Goal: Communication & Community: Answer question/provide support

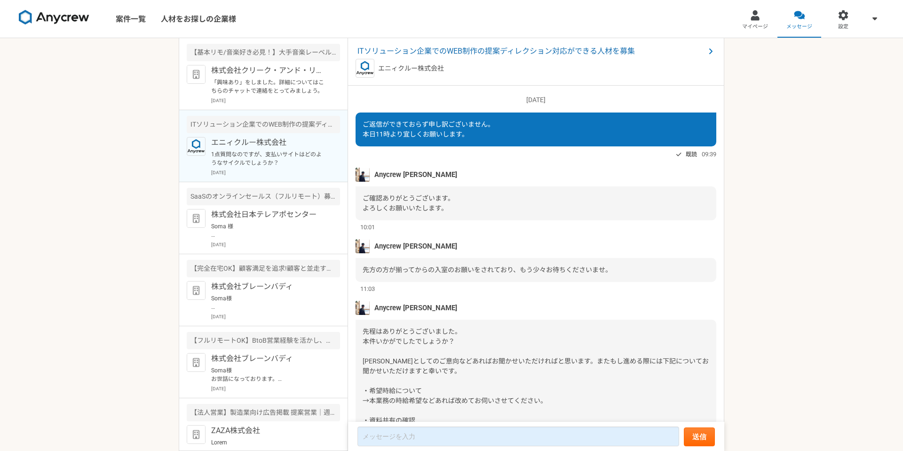
scroll to position [679, 0]
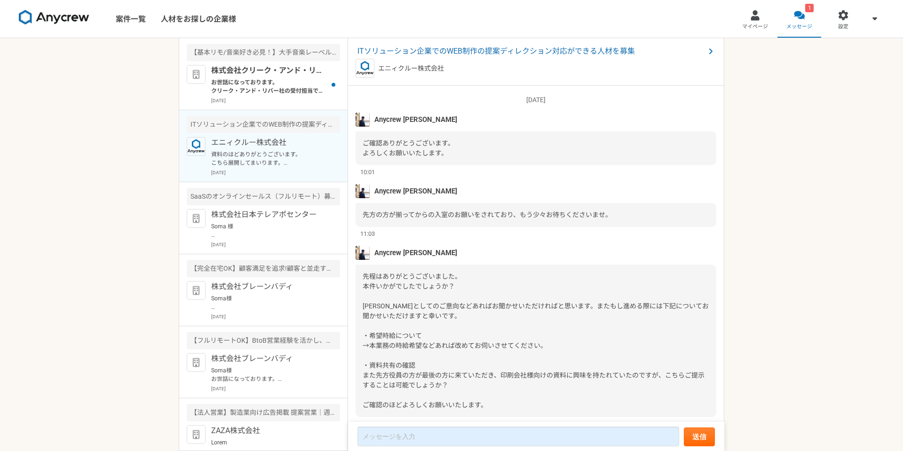
scroll to position [725, 0]
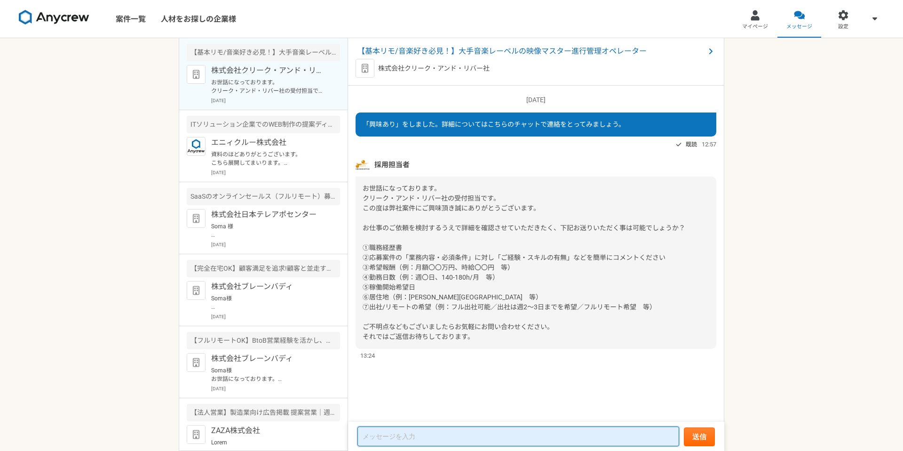
click at [392, 433] on textarea at bounding box center [518, 436] width 322 height 20
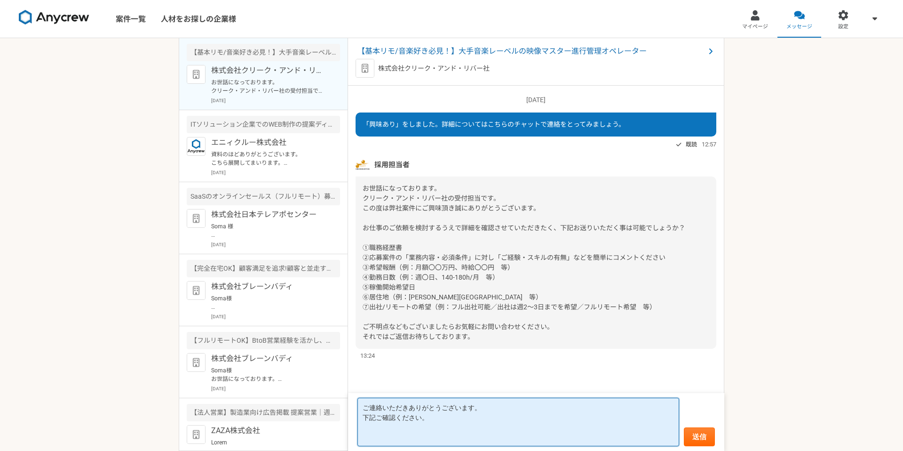
paste textarea "[URL][DOMAIN_NAME]"
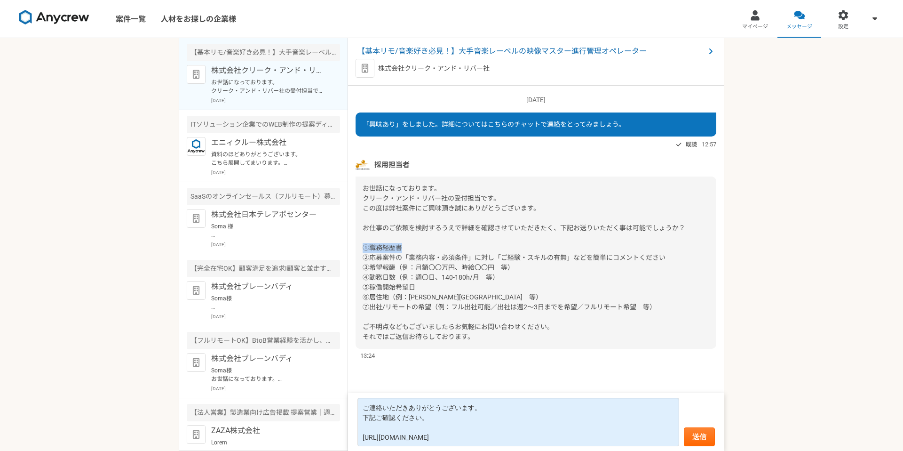
drag, startPoint x: 364, startPoint y: 246, endPoint x: 405, endPoint y: 246, distance: 40.4
click at [405, 246] on div "お世話になっております。 クリーク・アンド・リバー社の受付担当です。 この度は弊社案件にご興味頂き誠にありがとうございます。 お仕事のご依頼を検討するうえで詳…" at bounding box center [536, 262] width 361 height 172
copy span "①職務経歴書"
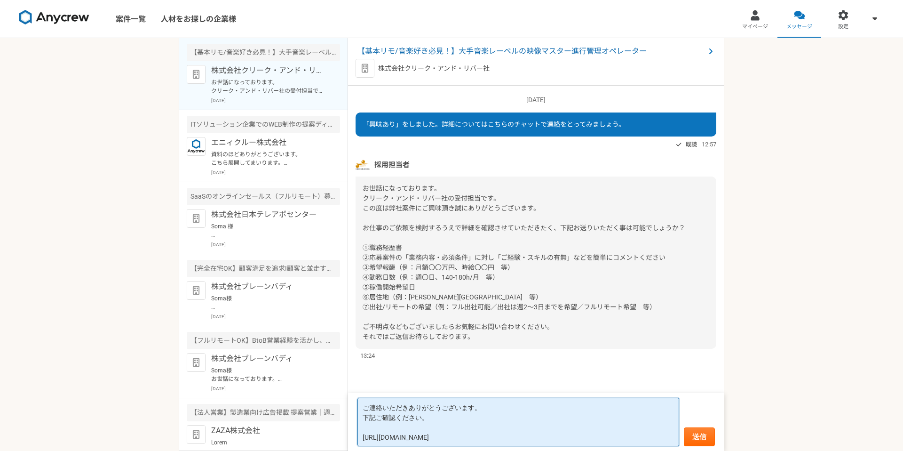
click at [373, 429] on textarea "ご連絡いただきありがとうございます。 下記ご確認ください。 [URL][DOMAIN_NAME]" at bounding box center [518, 421] width 322 height 48
paste textarea "①職務経歴書"
click at [430, 419] on textarea "ご連絡いただきありがとうございます。 下記ご確認ください。 ①職務経歴書 [URL][DOMAIN_NAME]" at bounding box center [518, 421] width 322 height 48
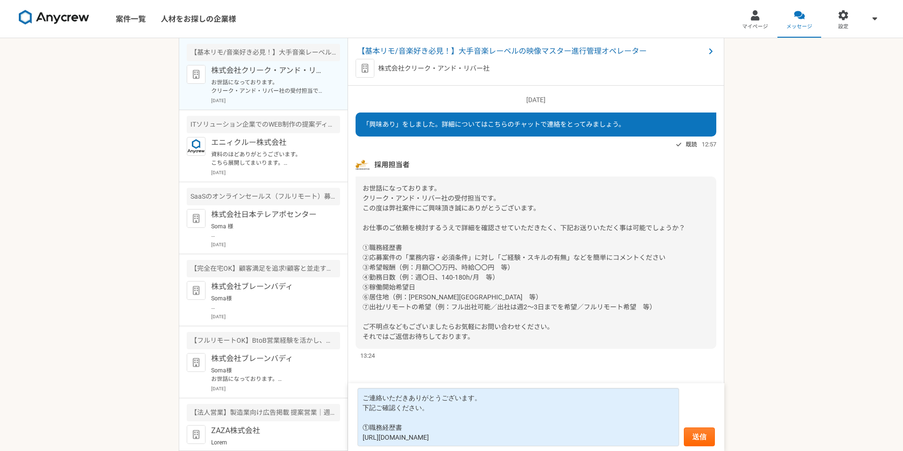
click at [412, 256] on span "お世話になっております。 クリーク・アンド・リバー社の受付担当です。 この度は弊社案件にご興味頂き誠にありがとうございます。 お仕事のご依頼を検討するうえで詳…" at bounding box center [524, 262] width 323 height 156
copy span "②応募案件の「業務内容・必須条件」に対し「ご経験・スキルの有無」などを簡単にコメントください"
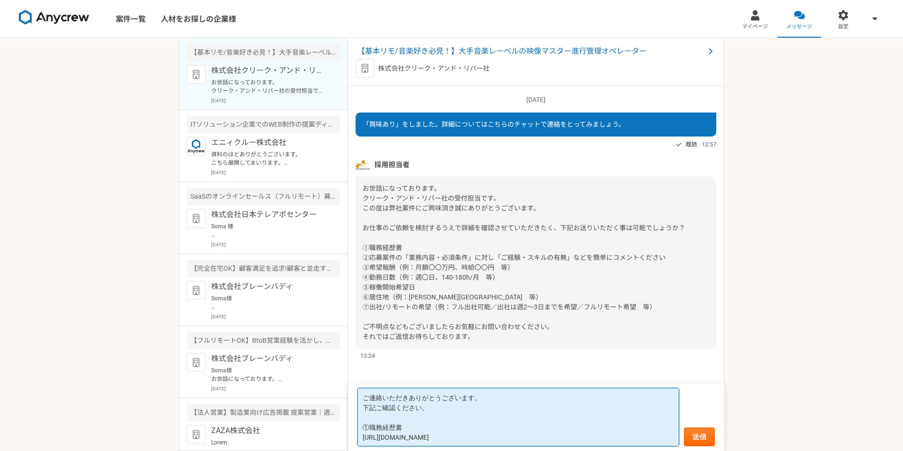
click at [626, 437] on textarea "ご連絡いただきありがとうございます。 下記ご確認ください。 ①職務経歴書 [URL][DOMAIN_NAME]" at bounding box center [518, 417] width 322 height 58
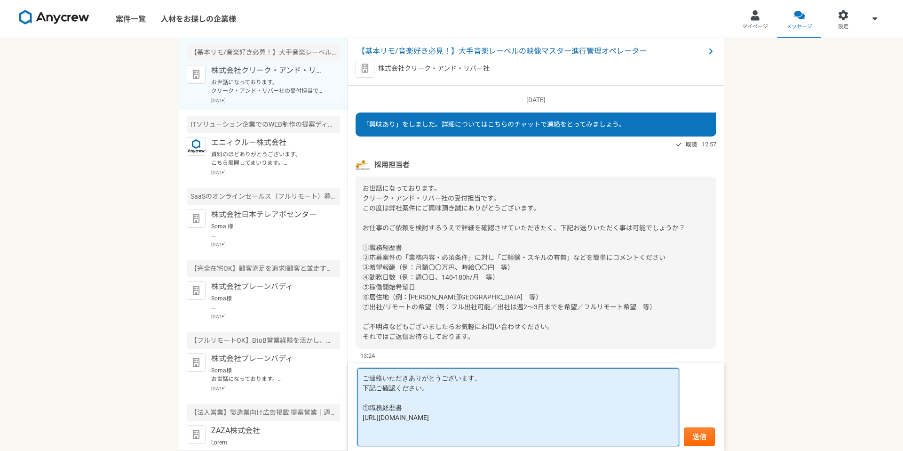
paste textarea "②応募案件の「業務内容・必須条件」に対し「ご経験・スキルの有無」などを簡単にコメントください"
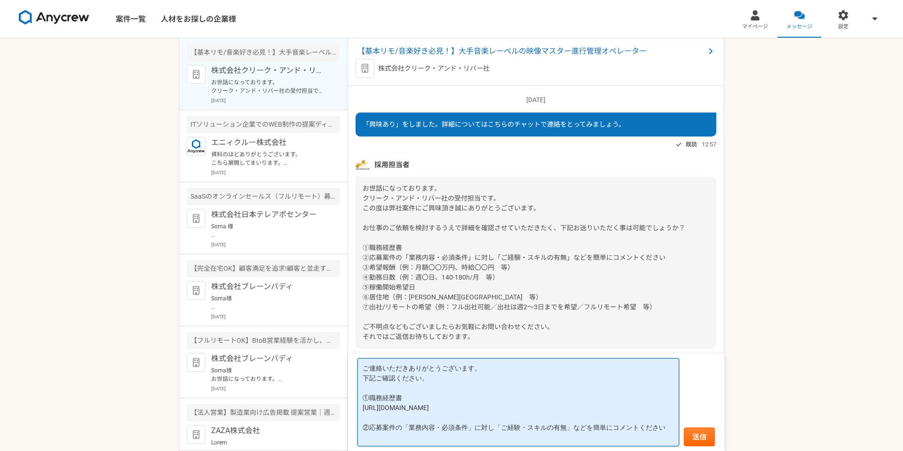
scroll to position [1, 0]
click at [431, 430] on textarea "ご連絡いただきありがとうございます。 下記ご確認ください。 ①職務経歴書 [URL][DOMAIN_NAME] ②応募案件の「業務内容・必須条件」に対し「ご経…" at bounding box center [518, 402] width 322 height 88
click at [431, 439] on textarea "ご連絡いただきありがとうございます。 下記ご確認ください。 ①職務経歴書 [URL][DOMAIN_NAME] ②応募案件の「業務内容・必須条件」に対し「ご経…" at bounding box center [518, 402] width 322 height 88
paste textarea "・会話や文章で的確に内容を伝え、相手の話も正しく理解するコミュニケーション能力 ・メール、Web、Excel、Wordなどビジネス・アプリの基本操作能力 ・マ…"
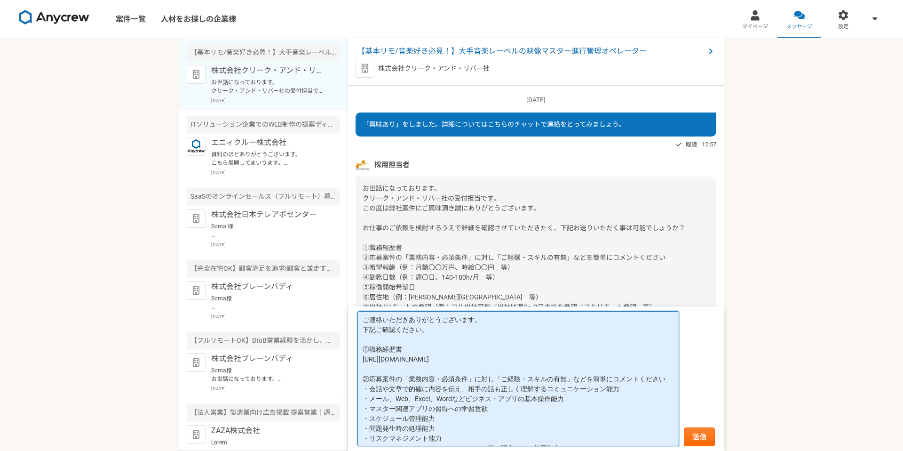
click at [667, 381] on textarea "ご連絡いただきありがとうございます。 下記ご確認ください。 ①職務経歴書 [URL][DOMAIN_NAME] ②応募案件の「業務内容・必須条件」に対し「ご経…" at bounding box center [518, 378] width 322 height 135
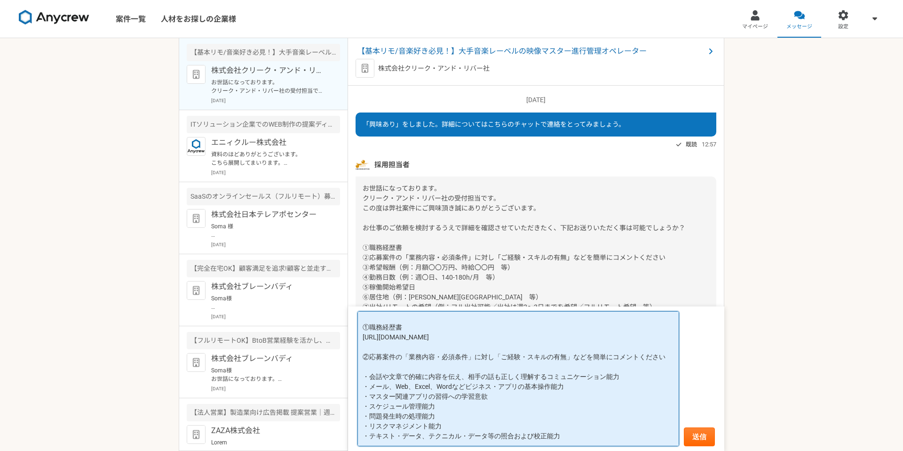
click at [642, 372] on textarea "ご連絡いただきありがとうございます。 下記ご確認ください。 ①職務経歴書 https://docs.google.com/document/d/1fC_KFW…" at bounding box center [518, 378] width 322 height 135
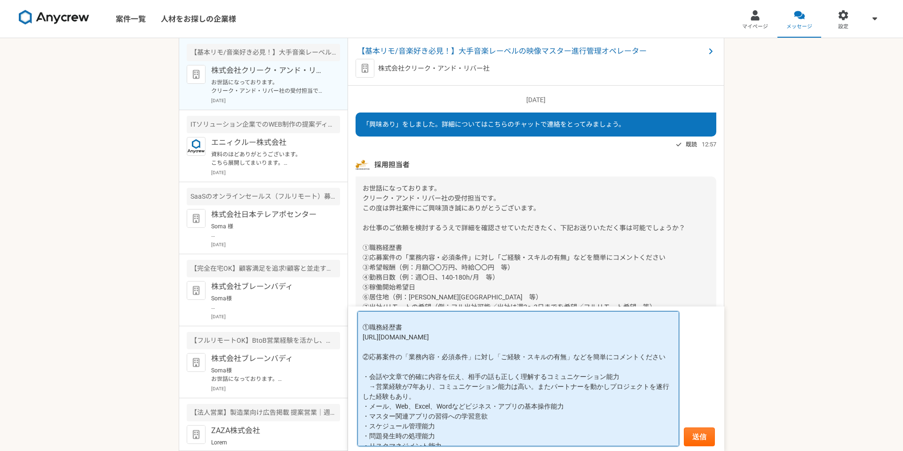
scroll to position [43, 0]
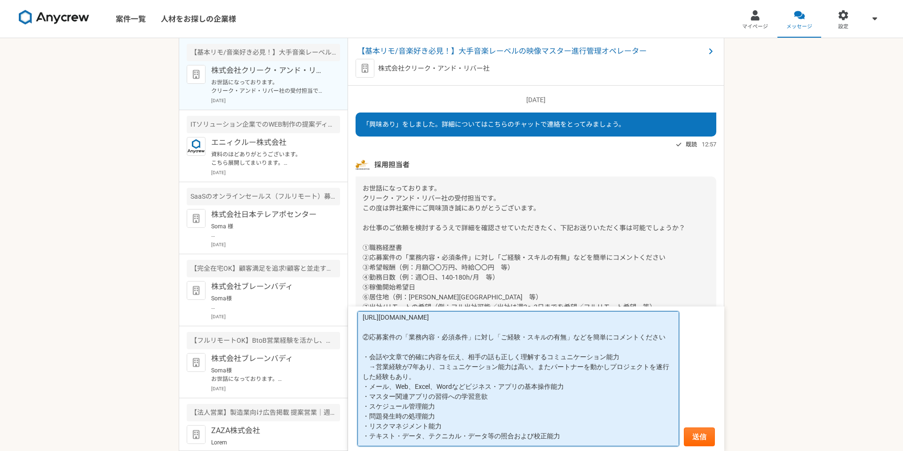
click at [604, 388] on textarea "ご連絡いただきありがとうございます。 下記ご確認ください。 ①職務経歴書 https://docs.google.com/document/d/1fC_KFW…" at bounding box center [518, 378] width 322 height 135
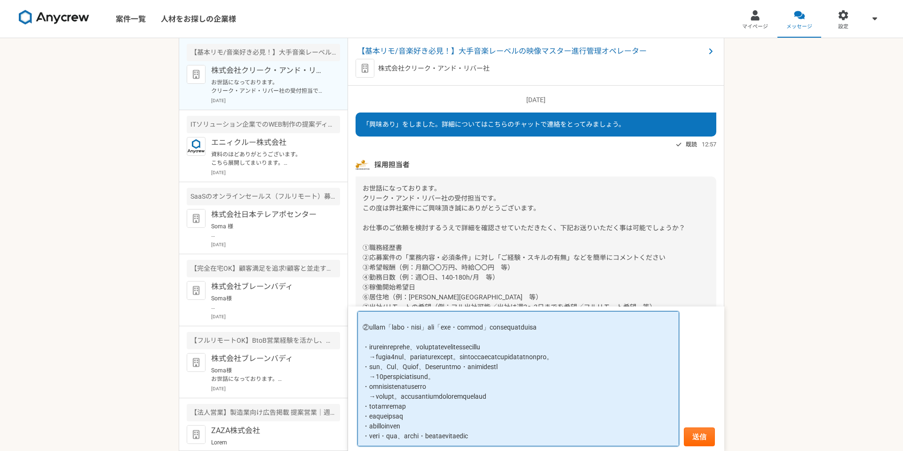
scroll to position [63, 0]
click at [449, 407] on textarea at bounding box center [518, 378] width 322 height 135
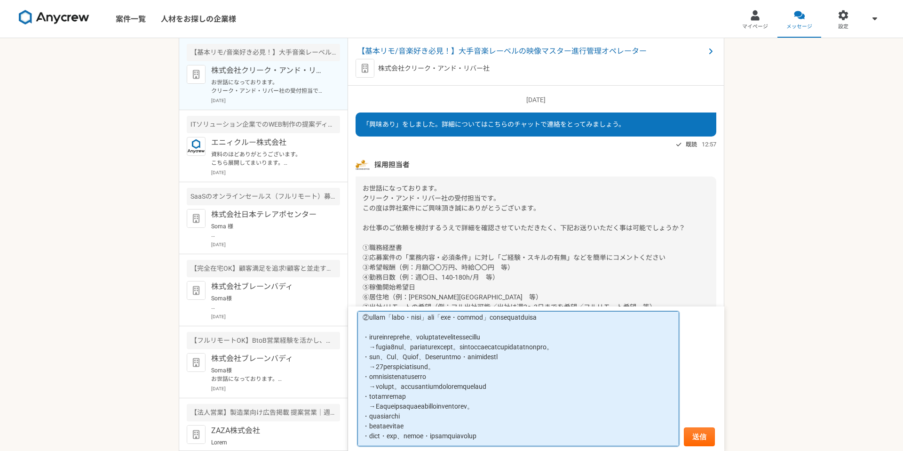
scroll to position [72, 0]
click at [440, 418] on textarea at bounding box center [518, 378] width 322 height 135
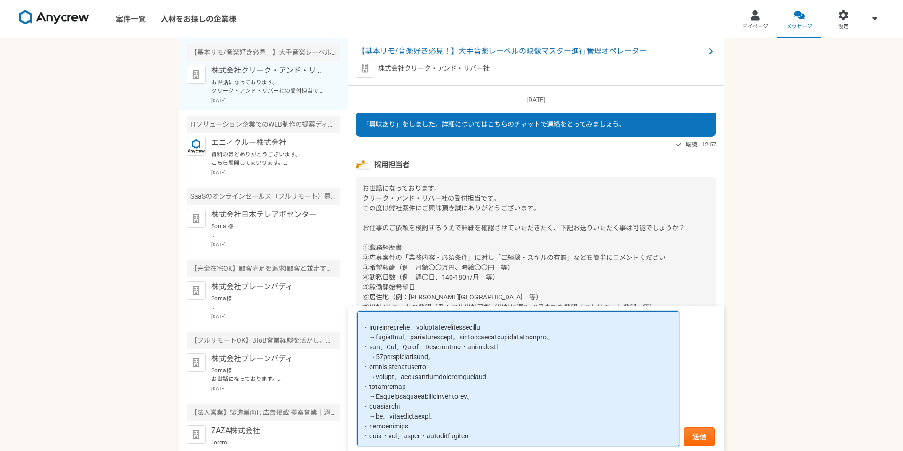
scroll to position [82, 0]
click at [449, 426] on textarea at bounding box center [518, 378] width 322 height 135
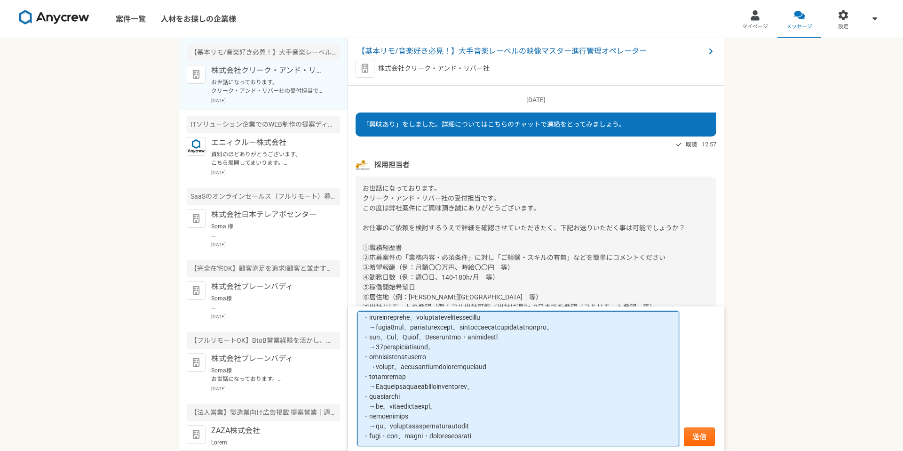
scroll to position [92, 0]
click at [393, 427] on textarea at bounding box center [518, 378] width 322 height 135
click at [568, 440] on textarea at bounding box center [518, 378] width 322 height 135
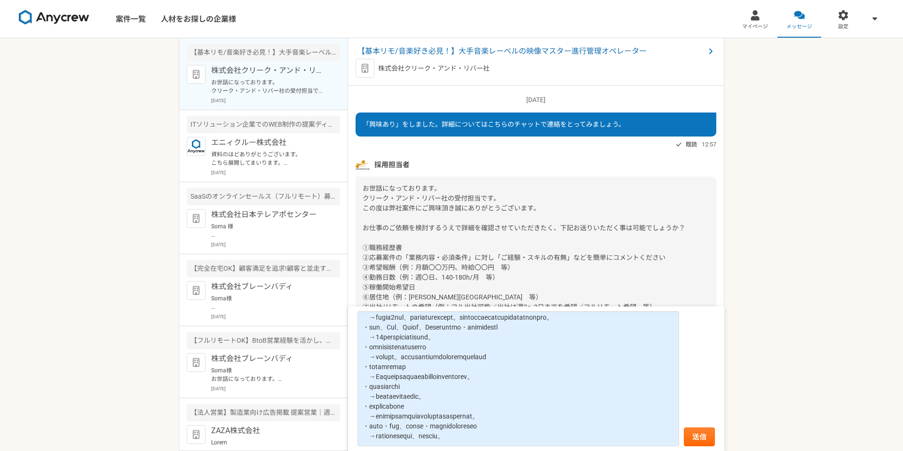
click at [405, 267] on span "お世話になっております。 クリーク・アンド・リバー社の受付担当です。 この度は弊社案件にご興味頂き誠にありがとうございます。 お仕事のご依頼を検討するうえで詳…" at bounding box center [524, 262] width 323 height 156
copy span "③希望報酬（例：月額〇〇万円、時給〇〇円　等）"
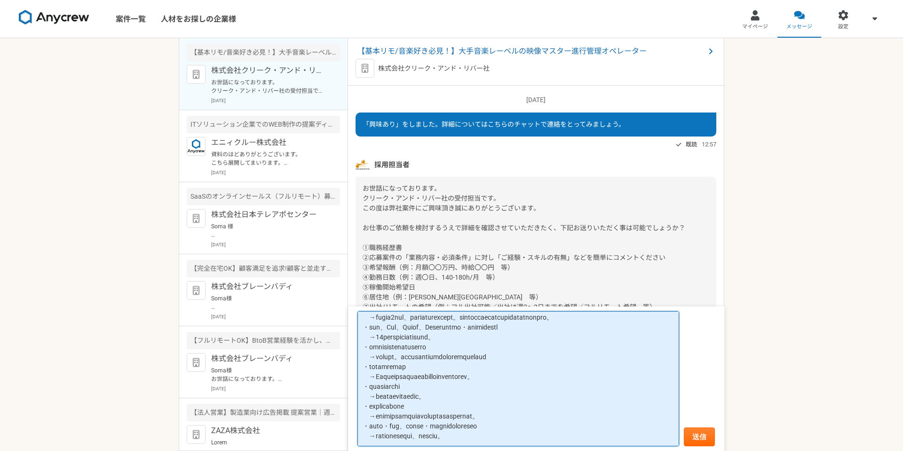
click at [522, 441] on textarea at bounding box center [518, 378] width 322 height 135
paste textarea "③希望報酬（例：月額〇〇万円、時給〇〇円　等）"
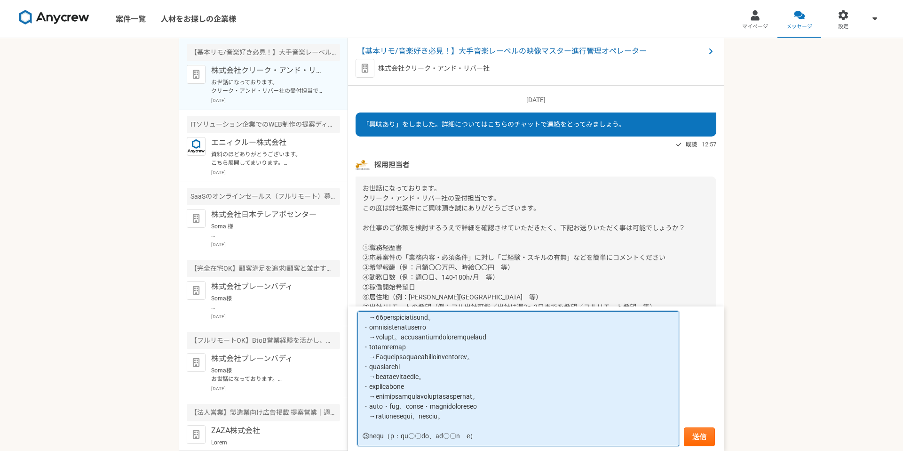
scroll to position [132, 0]
drag, startPoint x: 517, startPoint y: 424, endPoint x: 403, endPoint y: 422, distance: 114.8
click at [403, 422] on textarea at bounding box center [518, 378] width 322 height 135
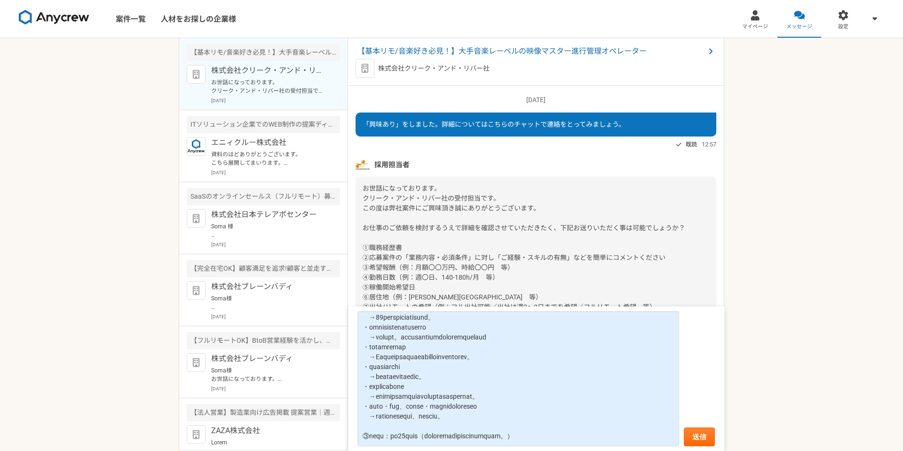
click at [389, 277] on span "お世話になっております。 クリーク・アンド・リバー社の受付担当です。 この度は弊社案件にご興味頂き誠にありがとうございます。 お仕事のご依頼を検討するうえで詳…" at bounding box center [524, 262] width 323 height 156
copy span "④勤務日数（例：週〇日、140-180h/月　等）"
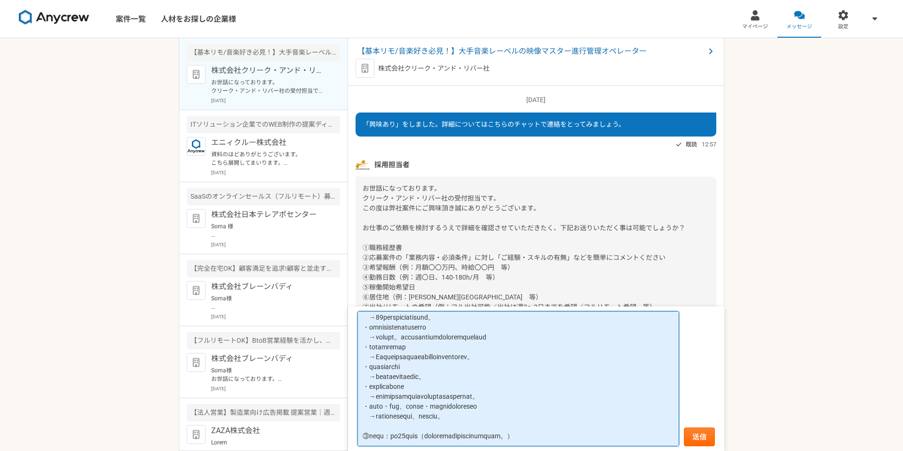
click at [390, 439] on textarea at bounding box center [518, 378] width 322 height 135
paste textarea "④勤務日数（例：週〇日、140-180h/月　等）"
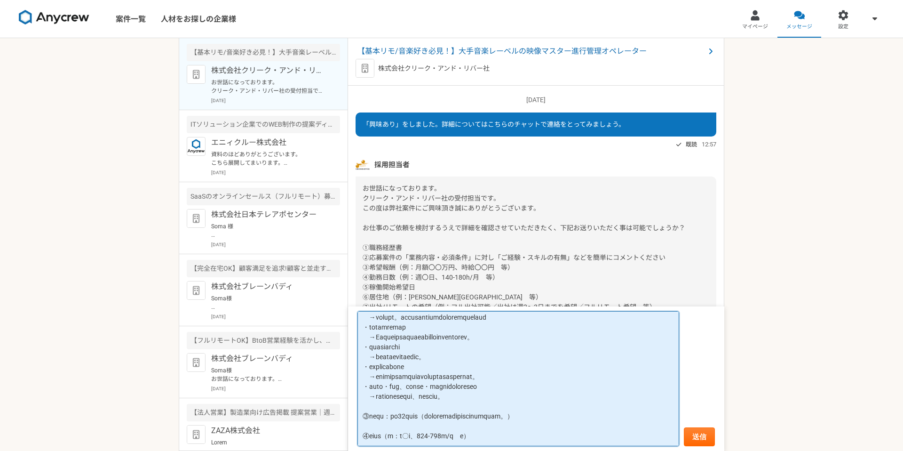
scroll to position [146, 0]
drag, startPoint x: 507, startPoint y: 429, endPoint x: 399, endPoint y: 429, distance: 108.2
click at [399, 429] on textarea at bounding box center [518, 378] width 322 height 135
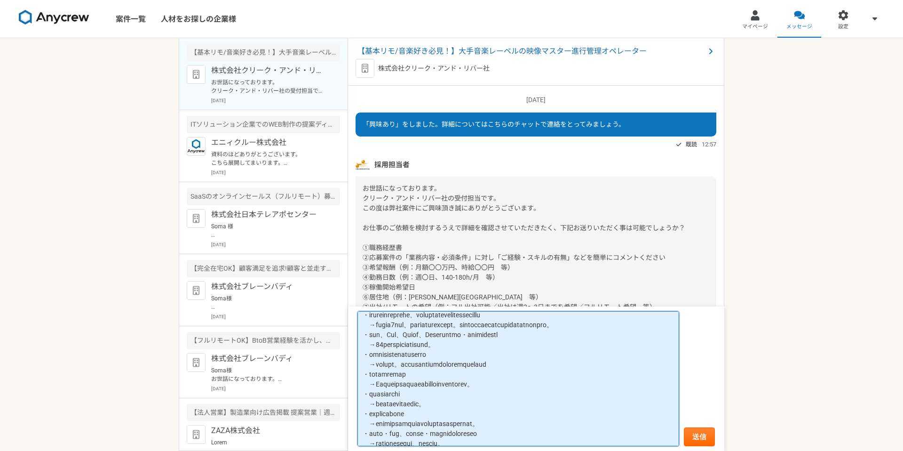
scroll to position [0, 0]
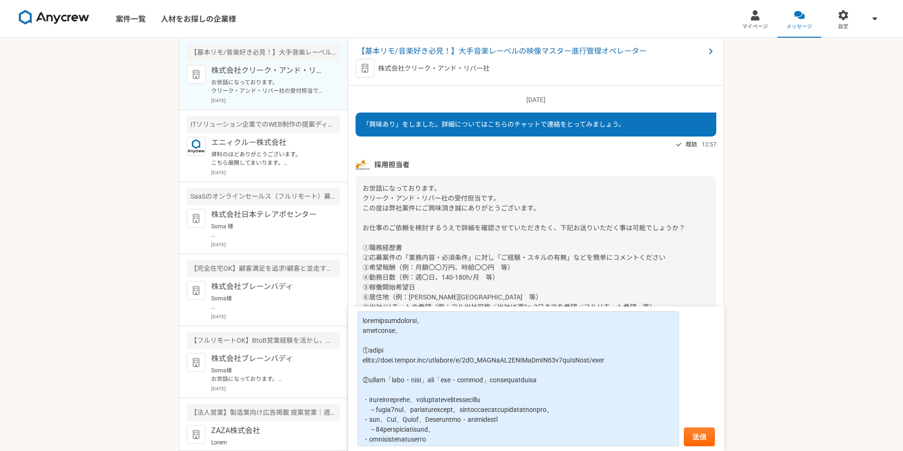
click at [871, 87] on div "案件一覧 人材をお探しの企業様 マイページ メッセージ 設定 【基本リモ/音楽好き必見！】大手音楽レーベルの映像マスター進行管理オペレーター 株式会社クリーク…" at bounding box center [451, 225] width 903 height 451
click at [401, 296] on span "お世話になっております。 クリーク・アンド・リバー社の受付担当です。 この度は弊社案件にご興味頂き誠にありがとうございます。 お仕事のご依頼を検討するうえで詳…" at bounding box center [524, 262] width 323 height 156
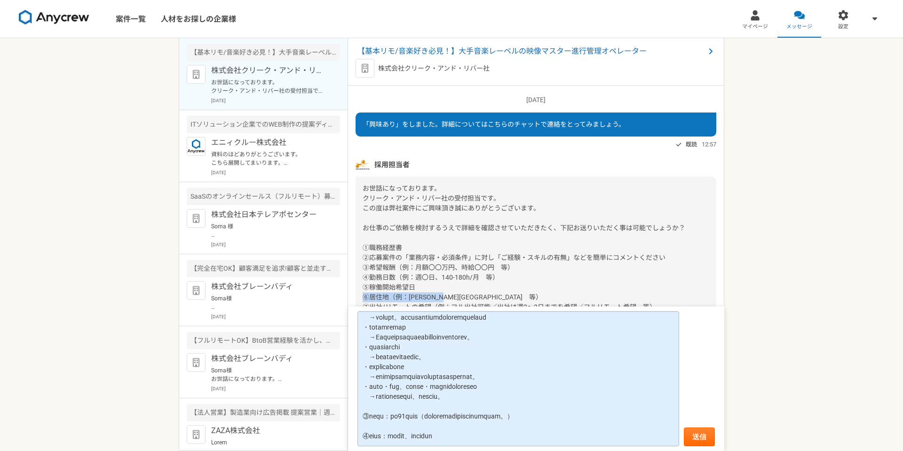
scroll to position [161, 0]
click at [401, 287] on span "お世話になっております。 クリーク・アンド・リバー社の受付担当です。 この度は弊社案件にご興味頂き誠にありがとうございます。 お仕事のご依頼を検討するうえで詳…" at bounding box center [524, 262] width 323 height 156
copy span "⑤稼働開始希望日"
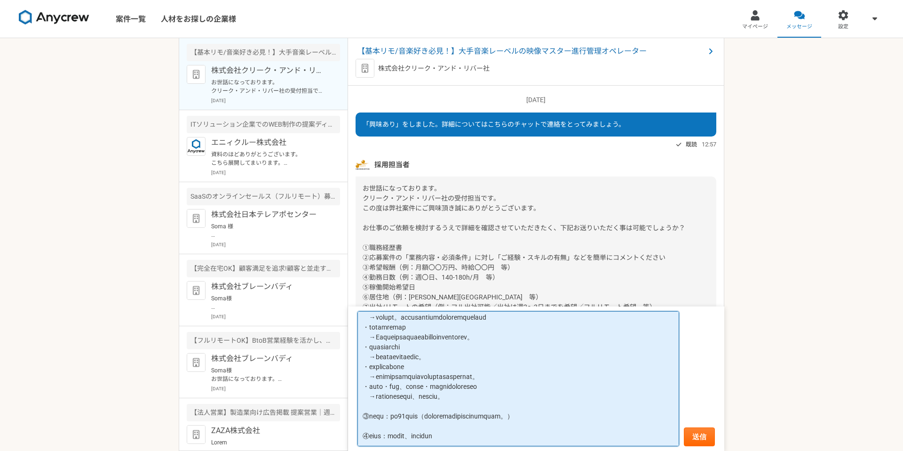
click at [396, 431] on textarea at bounding box center [518, 378] width 322 height 135
paste textarea "⑤稼働開始希望日"
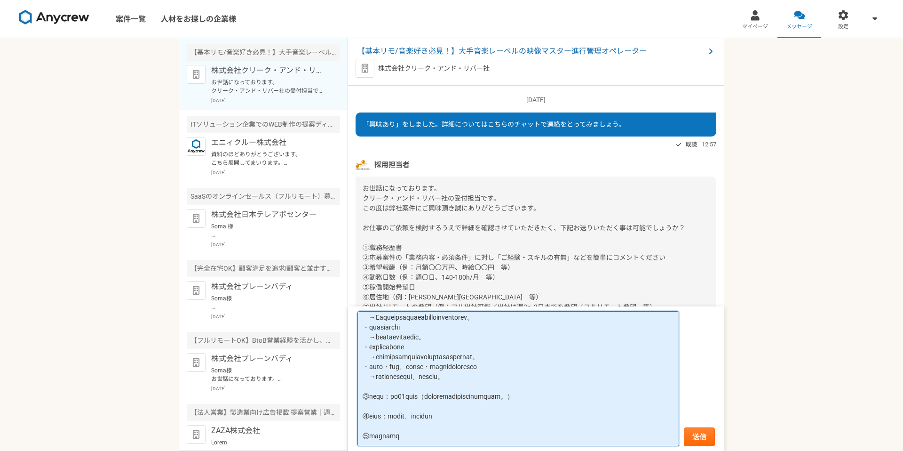
click at [392, 424] on textarea at bounding box center [518, 378] width 322 height 135
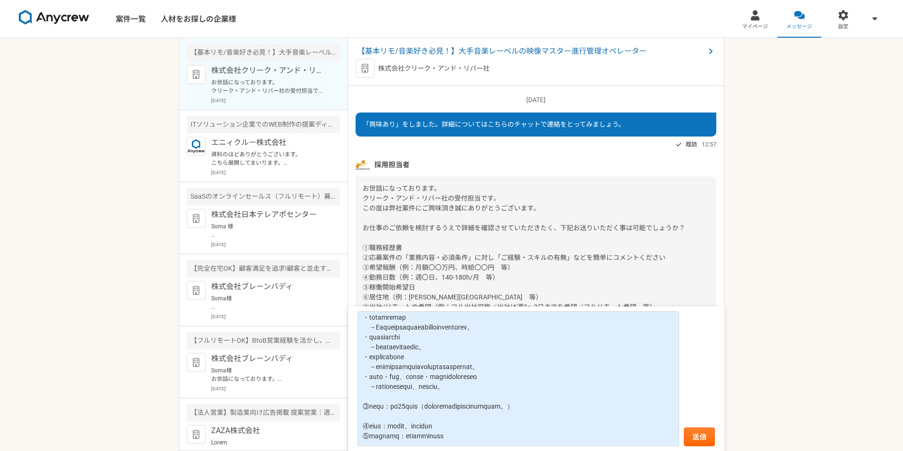
click at [395, 293] on span "お世話になっております。 クリーク・アンド・リバー社の受付担当です。 この度は弊社案件にご興味頂き誠にありがとうございます。 お仕事のご依頼を検討するうえで詳…" at bounding box center [524, 262] width 323 height 156
copy span "⑥居住地（例：東京都港区　等）"
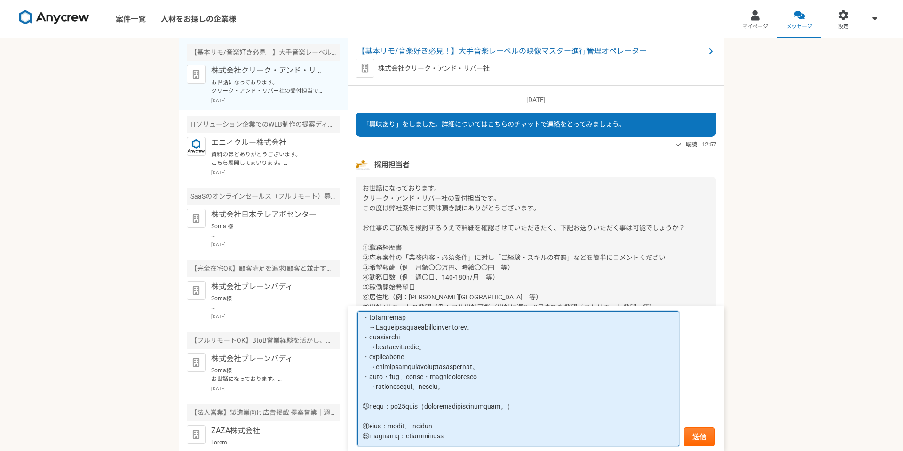
click at [396, 434] on textarea at bounding box center [518, 378] width 322 height 135
paste textarea "⑥居住地（例：東京都港区　等）"
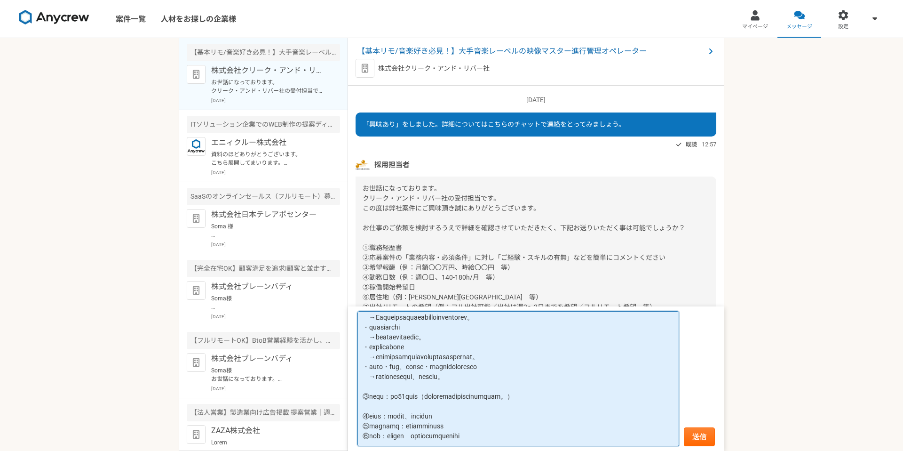
scroll to position [166, 0]
paste textarea "⑦出社/リモートの希望（例：フル出社可能／出社は週2～3日までを希望／フルリモート希望　等）"
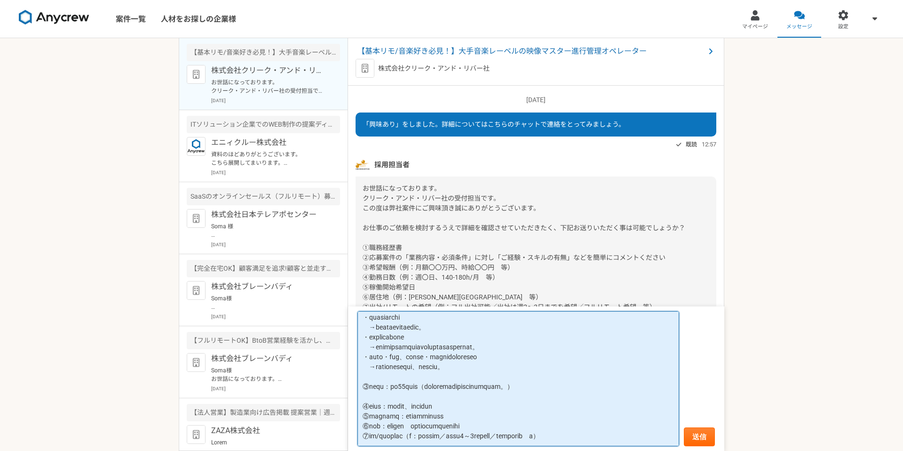
scroll to position [181, 0]
drag, startPoint x: 663, startPoint y: 439, endPoint x: 434, endPoint y: 428, distance: 229.3
click at [434, 428] on textarea at bounding box center [518, 378] width 322 height 135
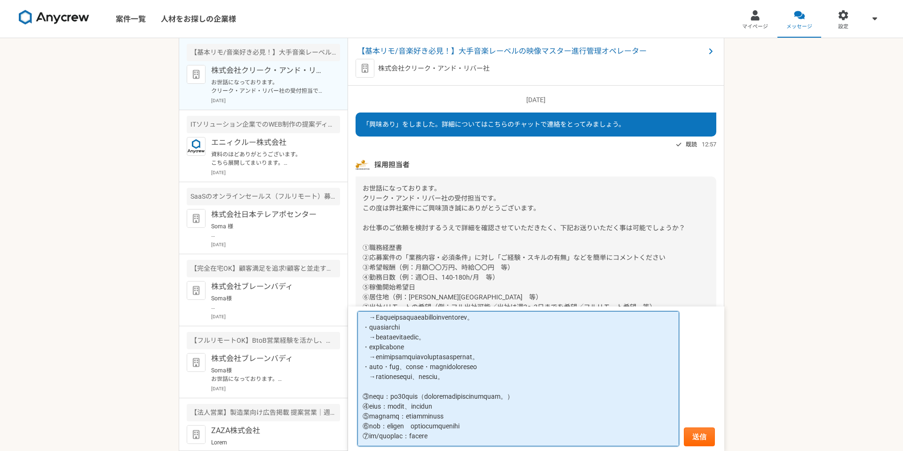
scroll to position [171, 0]
click at [429, 439] on textarea at bounding box center [518, 378] width 322 height 135
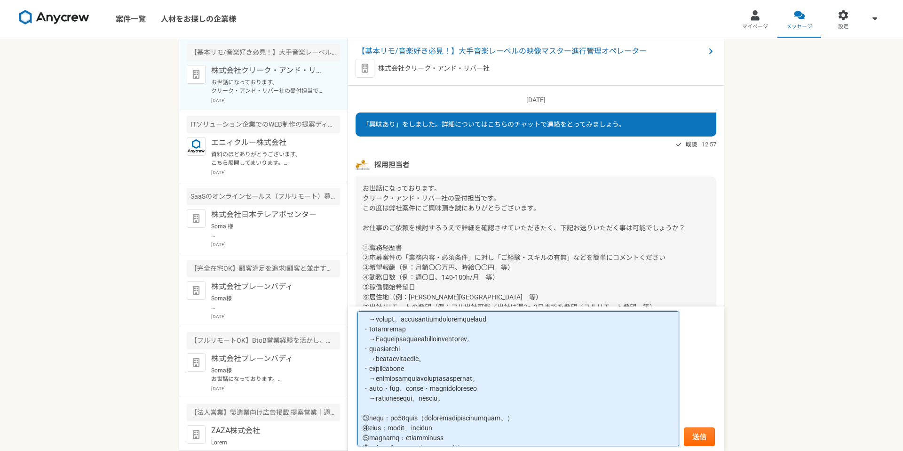
scroll to position [181, 0]
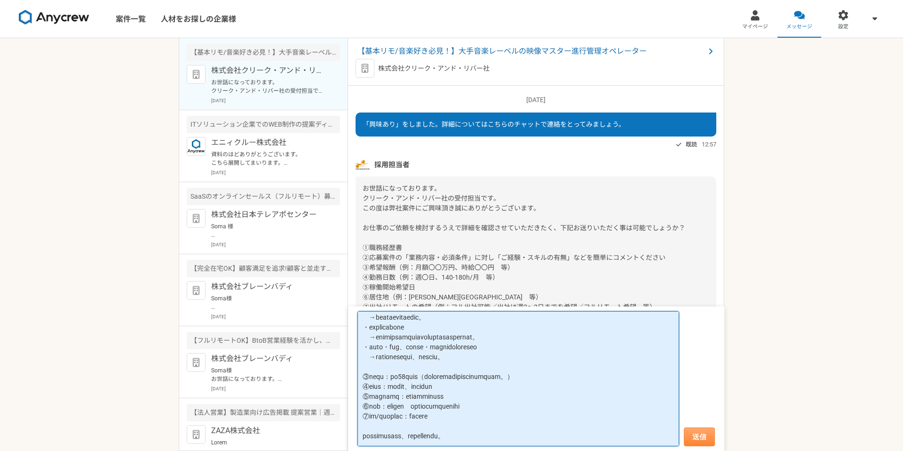
type textarea "ご連絡いただきありがとうございます。 下記ご確認ください。 ①職務経歴書 https://docs.google.com/document/d/1fC_KFW…"
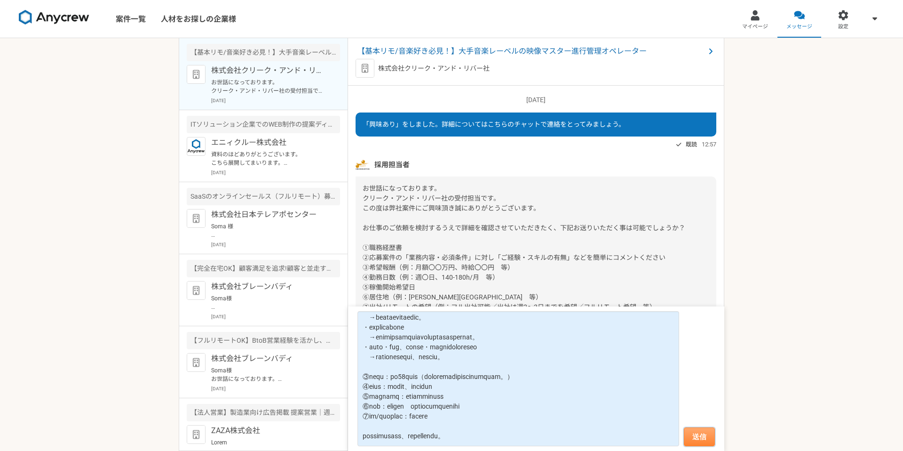
click at [699, 442] on button "送信" at bounding box center [699, 436] width 31 height 19
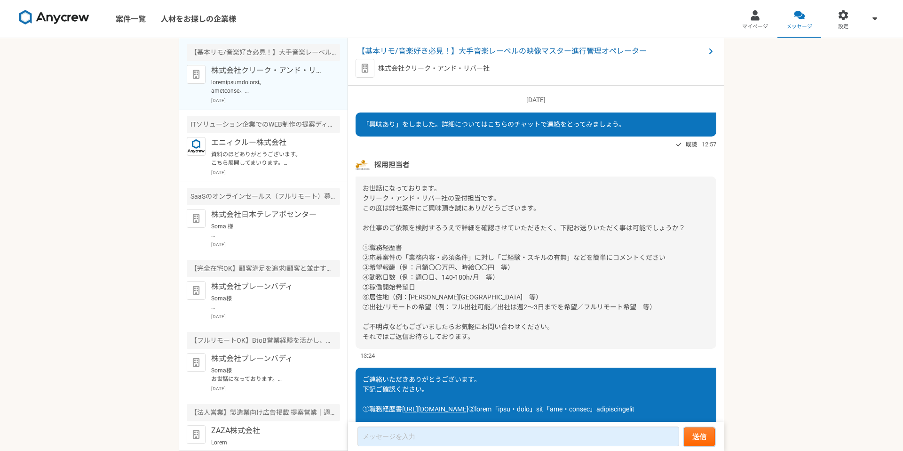
scroll to position [305, 0]
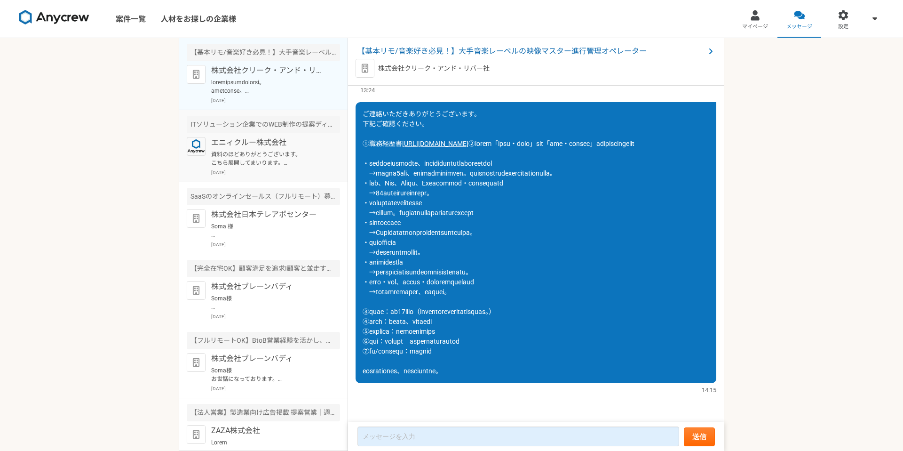
click at [272, 158] on p "資料のほどありがとうございます。 こちら展開してまいります。 なお契約書に記載があるので、お話が進む際に契約内容などはご確認いただければですが、ご質問いただき…" at bounding box center [269, 158] width 116 height 17
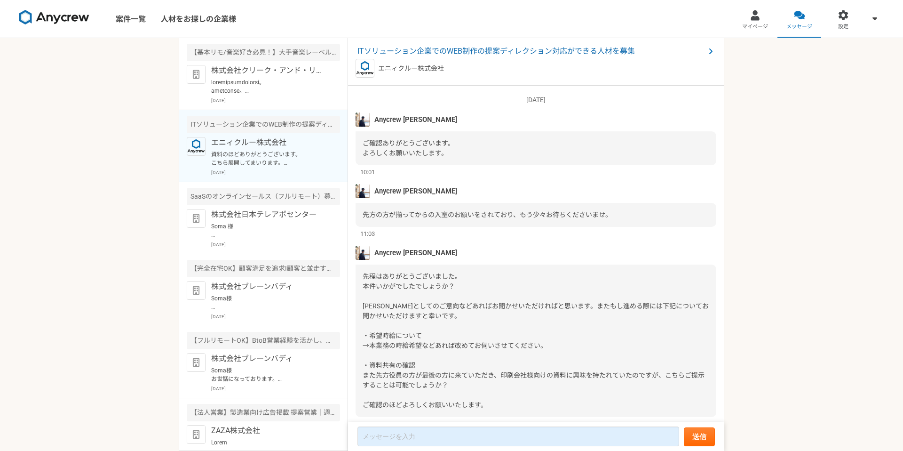
scroll to position [725, 0]
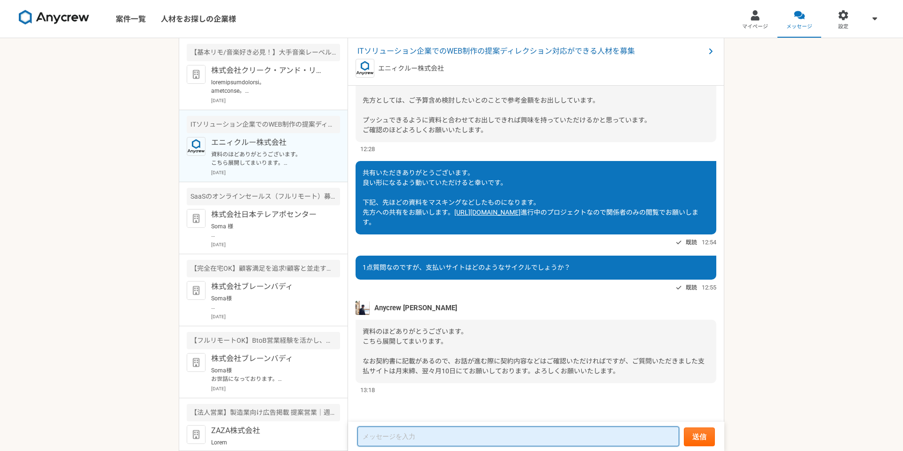
click at [438, 438] on textarea at bounding box center [518, 436] width 322 height 20
type textarea "あ"
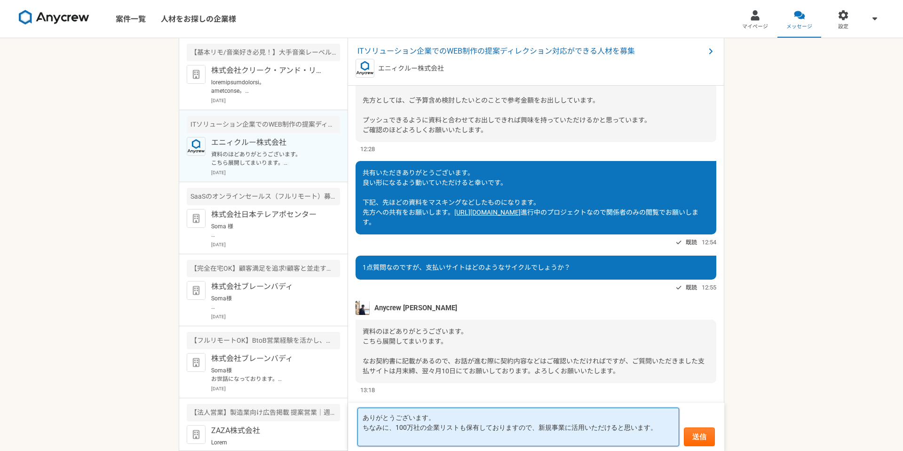
click at [432, 437] on textarea "ありがとうございます。 ちなみに、100万社の企業リストも保有しておりますので、新規事業に活用いただけると思います。" at bounding box center [518, 426] width 322 height 39
click at [394, 428] on textarea "ありがとうございます。 ちなみに、100万社の企業リストも保有しておりますので、新規事業に活用いただけると思います。" at bounding box center [518, 426] width 322 height 39
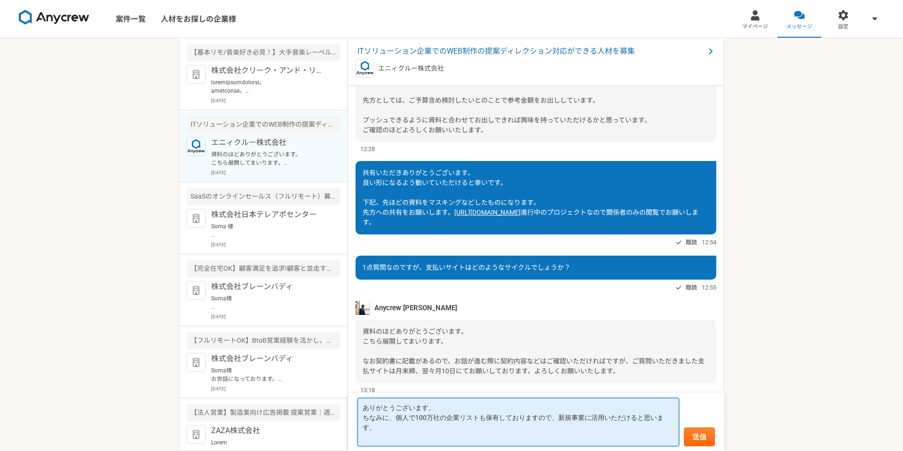
click at [415, 413] on textarea "ありがとうございます。 ちなみに、個人で100万社の企業リストも保有しておりますので、新規事業に活用いただけると思います。" at bounding box center [518, 421] width 322 height 48
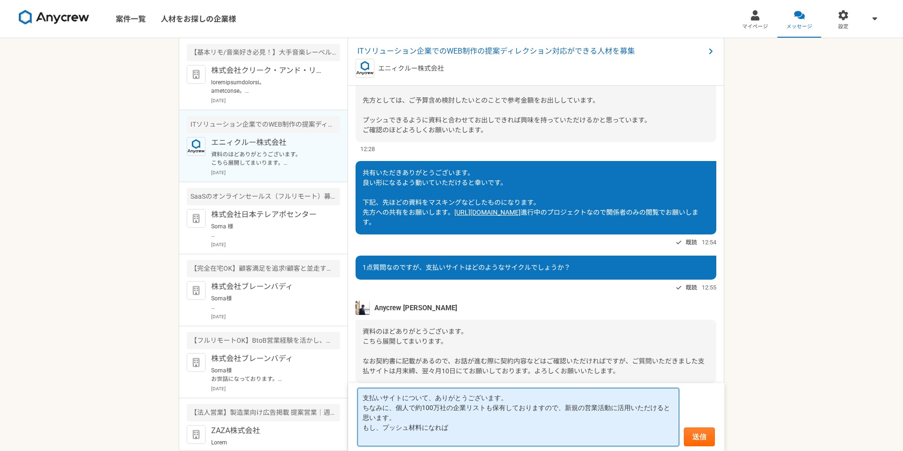
drag, startPoint x: 458, startPoint y: 428, endPoint x: 363, endPoint y: 407, distance: 97.4
click at [363, 407] on textarea "支払いサイトについて、ありがとうございます。 ちなみに、個人で約100万社の企業リストも保有しておりますので、新規の営業活動に活用いただけると思います。 もし…" at bounding box center [518, 417] width 322 height 58
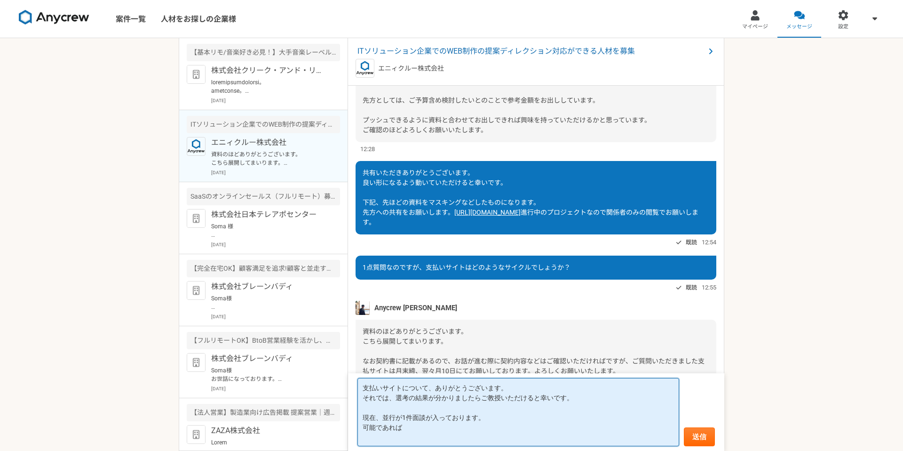
click at [420, 429] on textarea "支払いサイトについて、ありがとうございます。 それでは、選考の結果が分かりましたらご教授いただけると幸いです。 現在、並行が1件面談が入っております。 可能で…" at bounding box center [518, 412] width 322 height 68
drag, startPoint x: 434, startPoint y: 428, endPoint x: 380, endPoint y: 410, distance: 56.7
click at [379, 409] on textarea "支払いサイトについて、ありがとうございます。 それでは、選考の結果が分かりましたらご教授いただけると幸いです。 現在、並行が1件面談が入っております。 可能で…" at bounding box center [518, 412] width 322 height 68
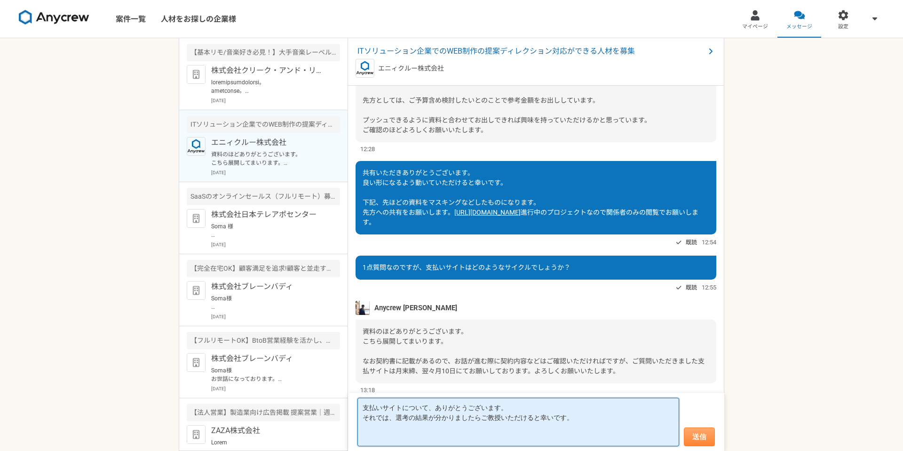
type textarea "支払いサイトについて、ありがとうございます。 それでは、選考の結果が分かりましたらご教授いただけると幸いです。"
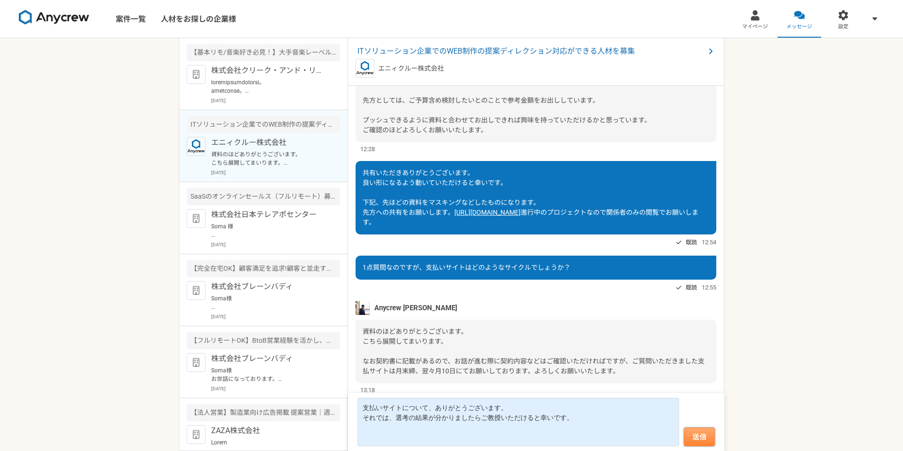
click at [696, 433] on button "送信" at bounding box center [699, 436] width 31 height 19
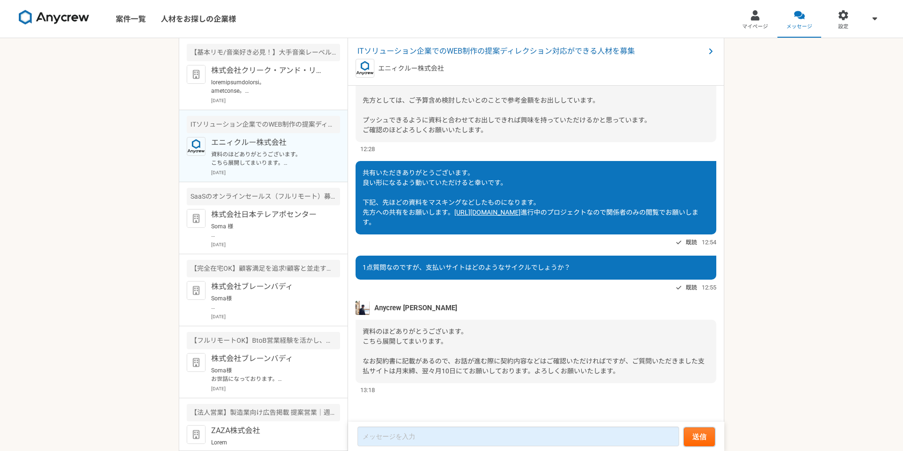
scroll to position [716, 0]
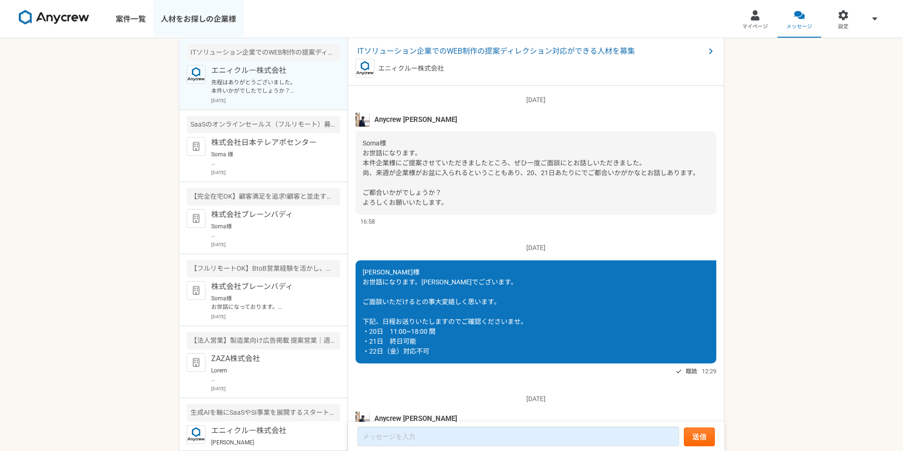
scroll to position [1034, 0]
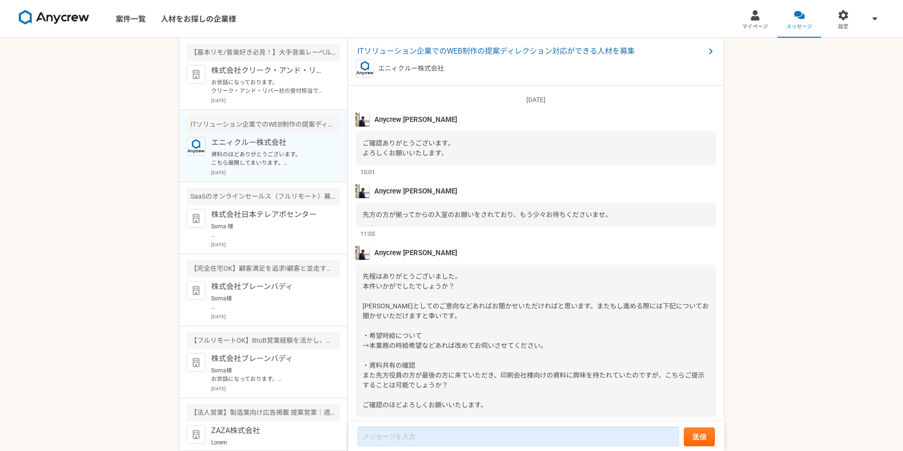
scroll to position [725, 0]
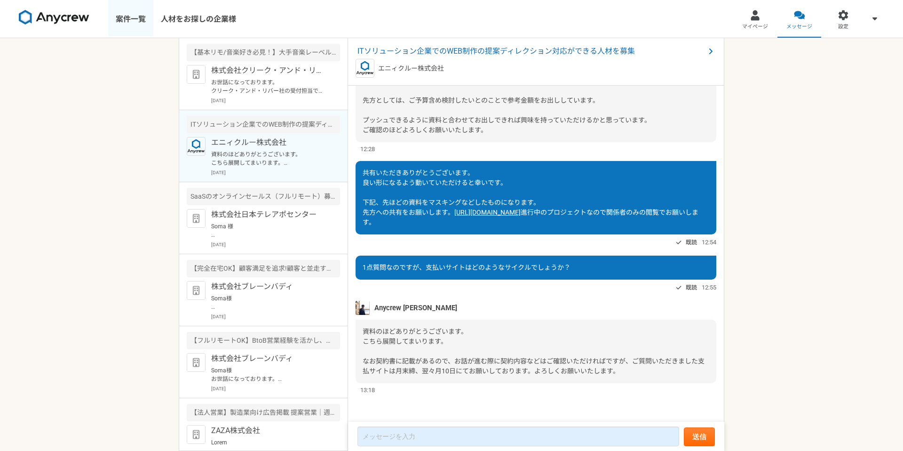
click at [120, 12] on link "案件一覧" at bounding box center [130, 19] width 45 height 38
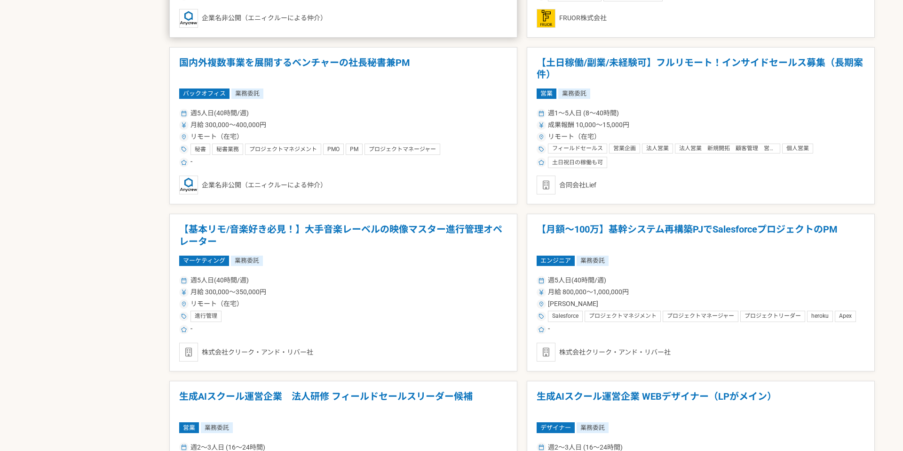
scroll to position [687, 0]
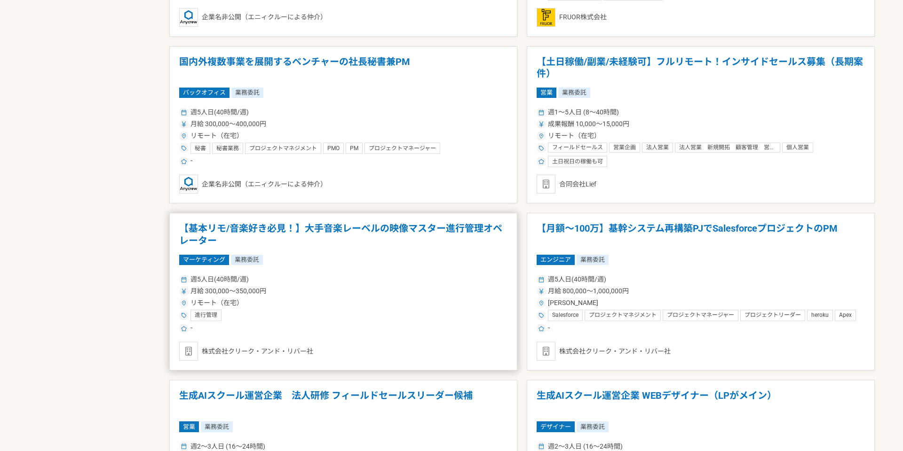
click at [390, 230] on h1 "【基本リモ/音楽好き必見！】大手音楽レーベルの映像マスター進行管理オペレーター" at bounding box center [343, 234] width 328 height 24
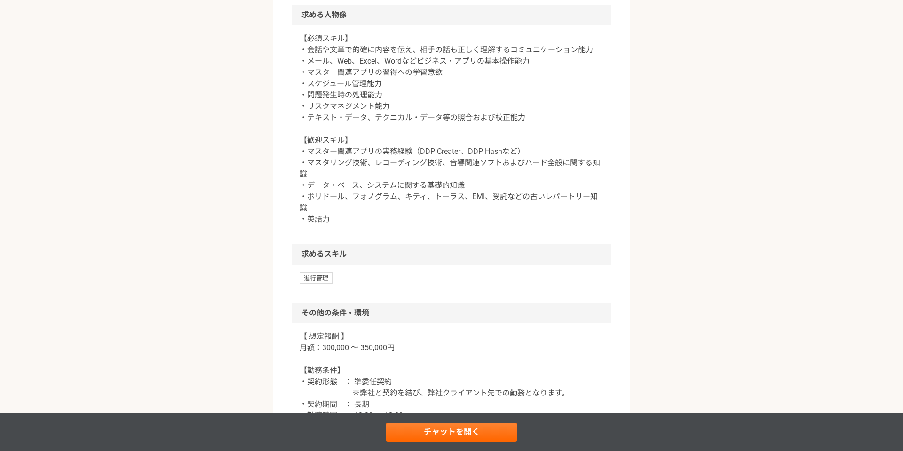
scroll to position [583, 0]
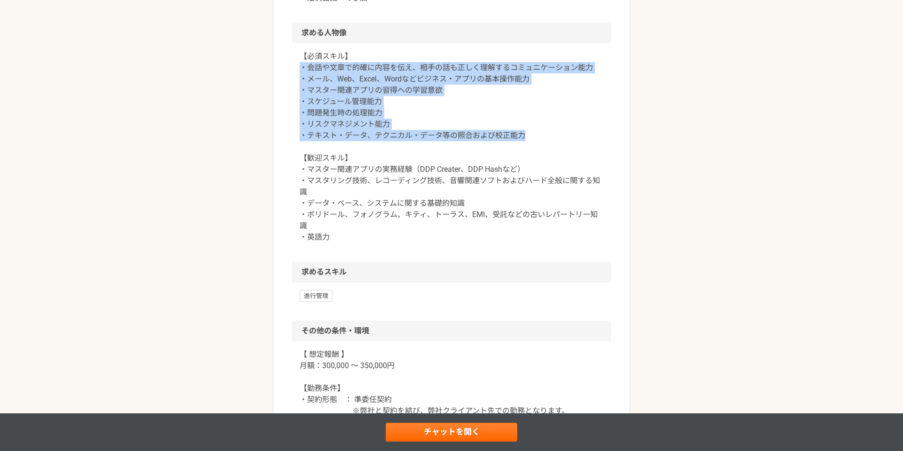
drag, startPoint x: 299, startPoint y: 66, endPoint x: 558, endPoint y: 138, distance: 268.5
click at [558, 138] on p "【必須スキル】 ・会話や文章で的確に内容を伝え、相手の話も正しく理解するコミュニケーション能力 ・メール、Web、Excel、Wordなどビジネス・アプリの基…" at bounding box center [452, 147] width 304 height 192
copy p "・会話や文章で的確に内容を伝え、相手の話も正しく理解するコミュニケーション能力 ・メール、Web、Excel、Wordなどビジネス・アプリの基本操作能力 ・マ…"
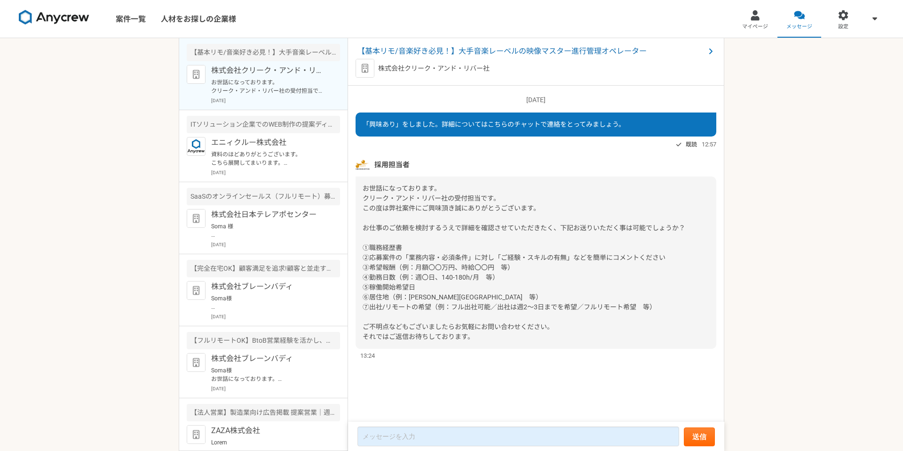
click at [411, 306] on span "お世話になっております。 クリーク・アンド・リバー社の受付担当です。 この度は弊社案件にご興味頂き誠にありがとうございます。 お仕事のご依頼を検討するうえで詳…" at bounding box center [524, 262] width 323 height 156
copy span "⑦出社/リモートの希望（例：フル出社可能／出社は週2～3日までを希望／フルリモート希望　等）"
click at [352, 182] on div "[DATE] 「興味あり」をしました。詳細についてはこちらのチャットで連絡をとってみましょう。 既読 12:57 採用担当者 13:24" at bounding box center [536, 254] width 376 height 337
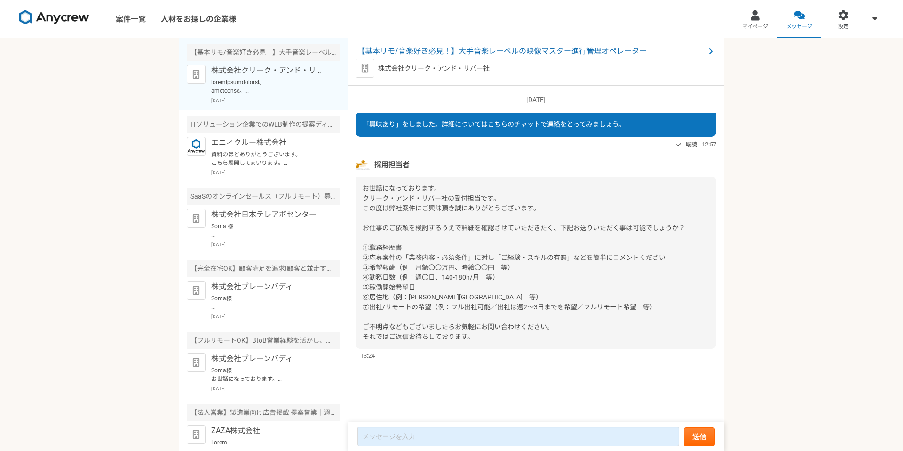
click at [245, 81] on p at bounding box center [269, 86] width 116 height 17
